Goal: Task Accomplishment & Management: Use online tool/utility

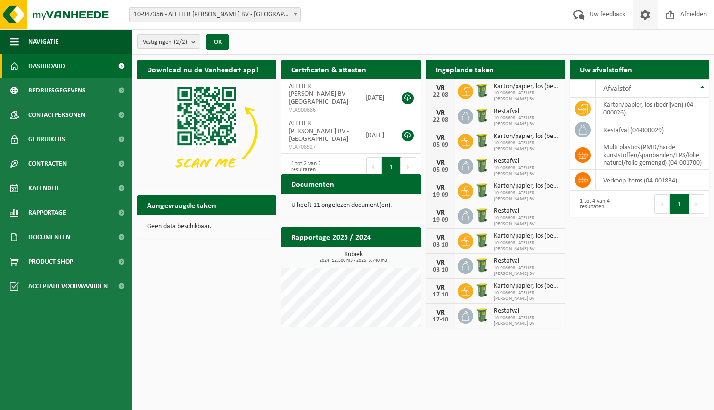
click at [640, 8] on span at bounding box center [645, 14] width 15 height 29
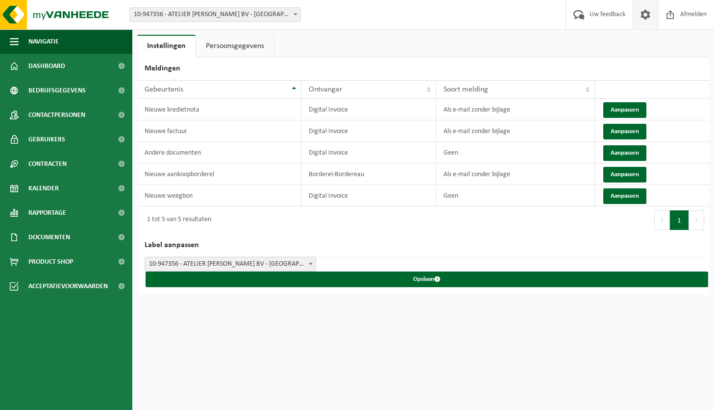
click at [258, 53] on link "Persoonsgegevens" at bounding box center [235, 46] width 78 height 23
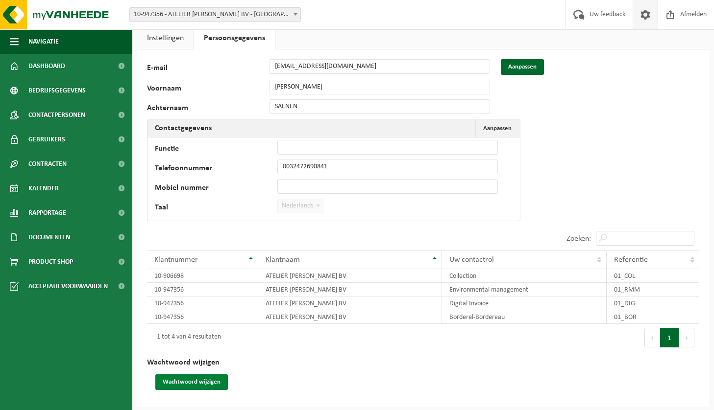
scroll to position [7, 0]
click at [182, 383] on button "Wachtwoord wijzigen" at bounding box center [191, 383] width 72 height 16
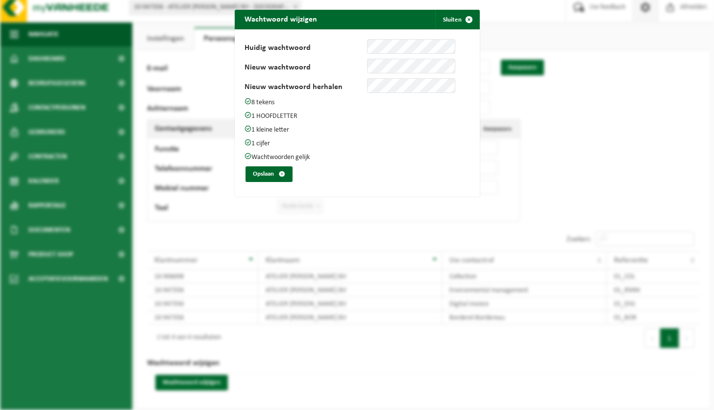
click at [395, 112] on p "1 HOOFDLETTER" at bounding box center [356, 116] width 225 height 9
click at [270, 176] on button "Opslaan" at bounding box center [268, 175] width 47 height 16
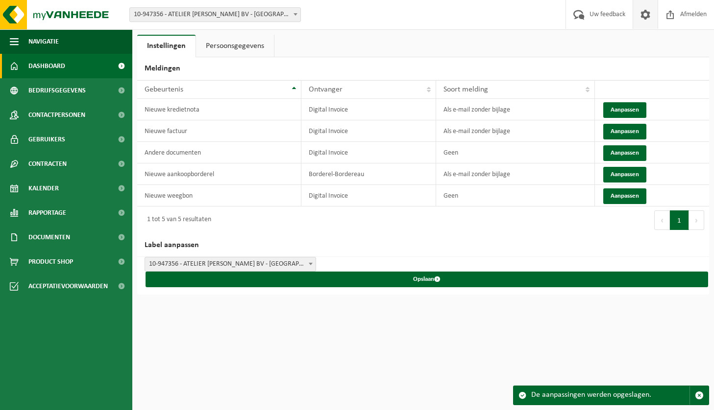
click at [58, 68] on span "Dashboard" at bounding box center [46, 66] width 37 height 24
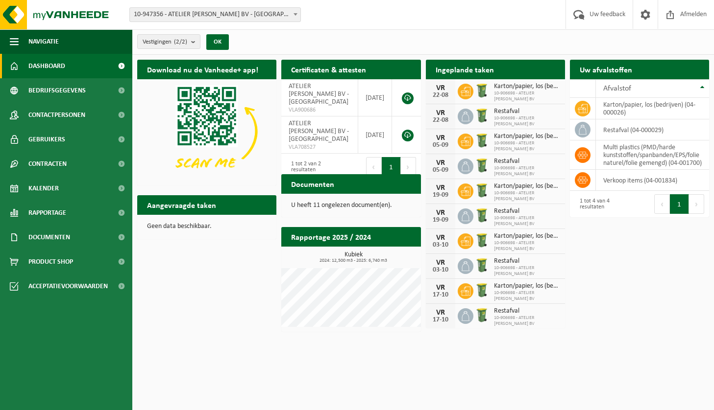
click at [178, 209] on h2 "Aangevraagde taken" at bounding box center [181, 204] width 89 height 19
click at [175, 224] on p "Geen data beschikbaar." at bounding box center [207, 226] width 120 height 7
click at [66, 186] on link "Kalender" at bounding box center [66, 188] width 132 height 24
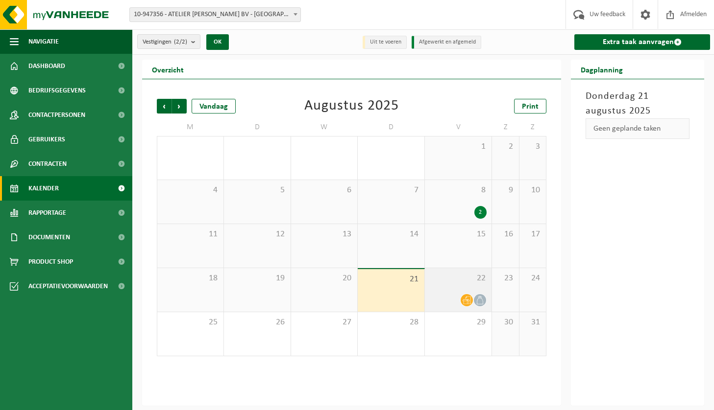
click at [438, 285] on div "22" at bounding box center [458, 290] width 67 height 44
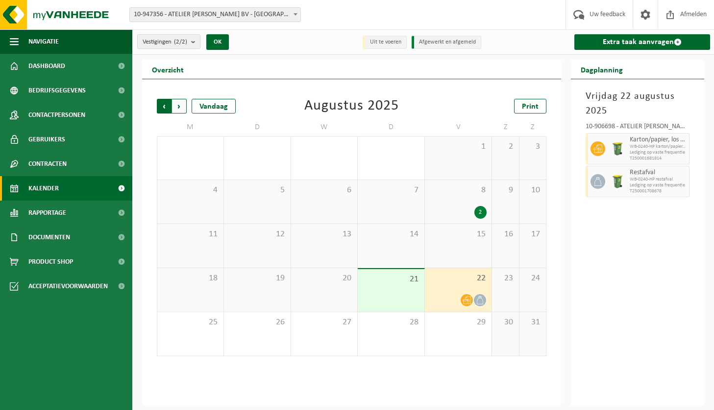
click at [179, 105] on span "Volgende" at bounding box center [179, 106] width 15 height 15
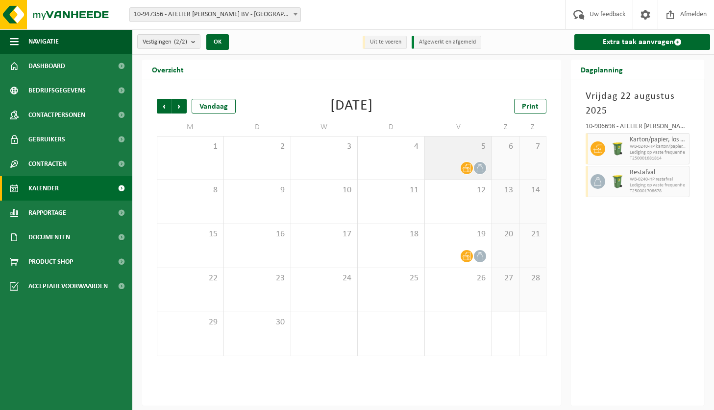
click at [460, 144] on span "5" at bounding box center [458, 147] width 57 height 11
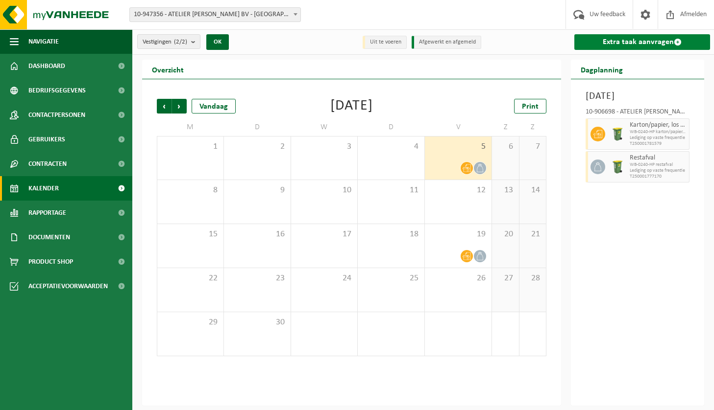
click at [649, 42] on link "Extra taak aanvragen" at bounding box center [642, 42] width 136 height 16
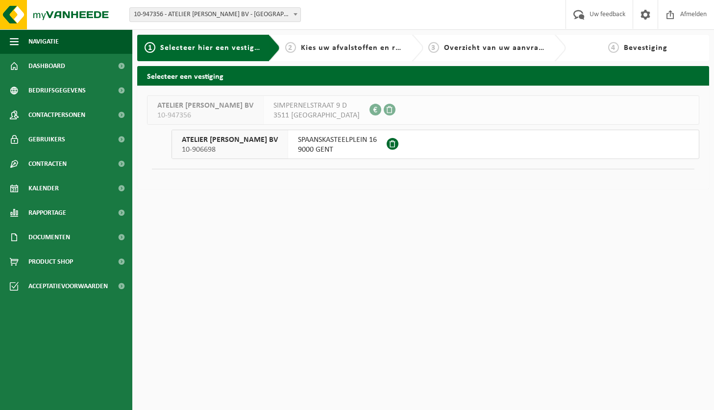
click at [331, 143] on span "SPAANSKASTEELPLEIN 16" at bounding box center [337, 140] width 79 height 10
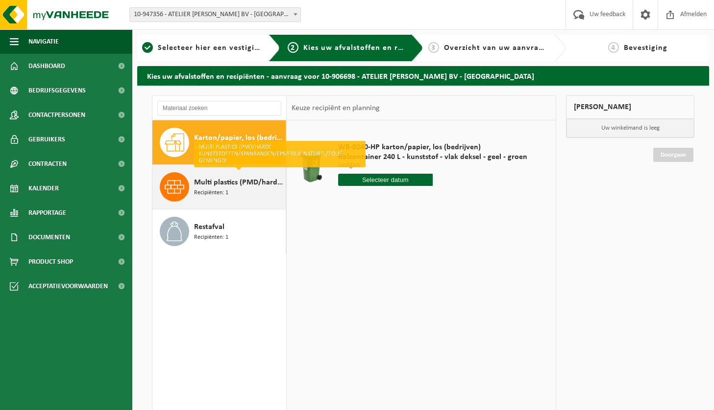
click at [235, 192] on div "Multi plastics (PMD/harde kunststoffen/spanbanden/EPS/folie naturel/folie gemen…" at bounding box center [238, 186] width 89 height 29
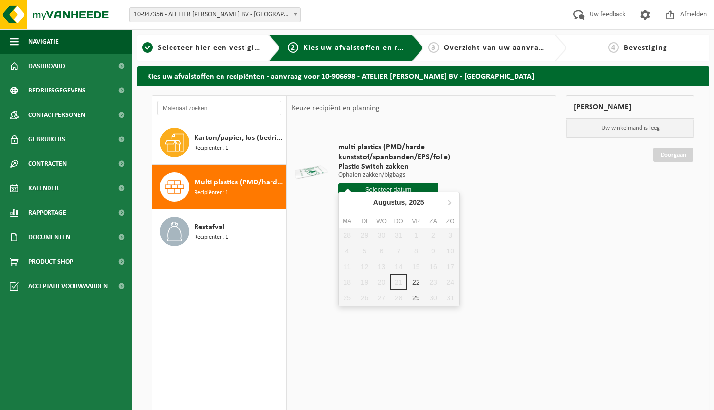
click at [387, 184] on input "text" at bounding box center [388, 190] width 100 height 12
click at [415, 284] on div "22" at bounding box center [415, 283] width 17 height 16
type input "Van [DATE]"
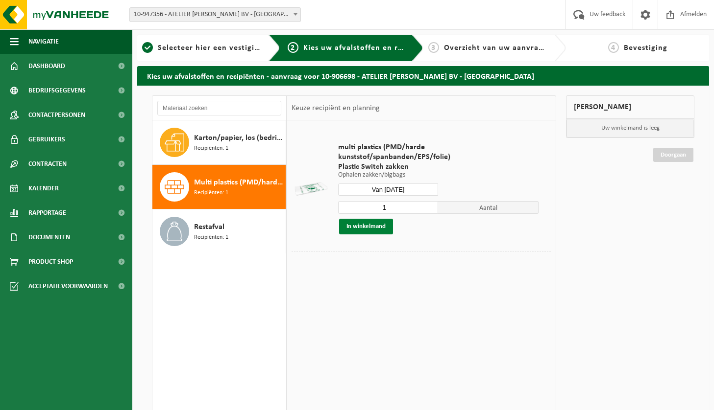
click at [373, 219] on button "In winkelmand" at bounding box center [366, 227] width 54 height 16
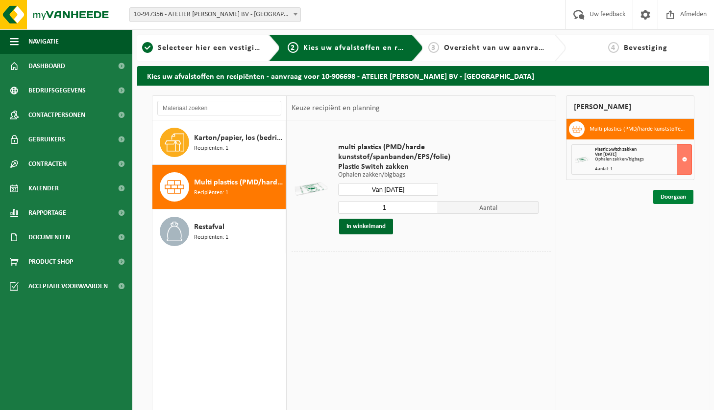
click at [674, 201] on link "Doorgaan" at bounding box center [673, 197] width 40 height 14
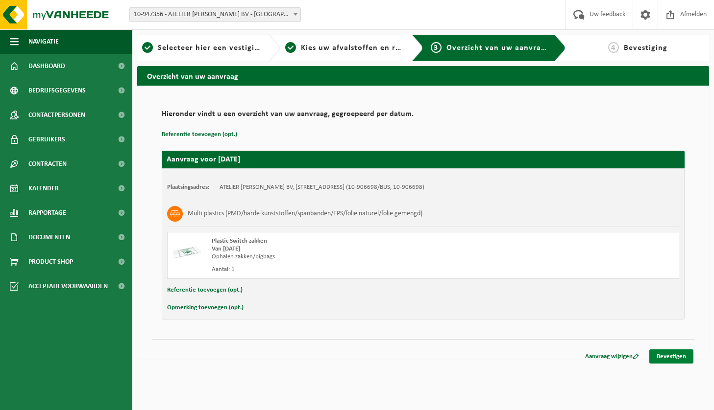
click at [670, 359] on link "Bevestigen" at bounding box center [671, 357] width 44 height 14
